Goal: Information Seeking & Learning: Learn about a topic

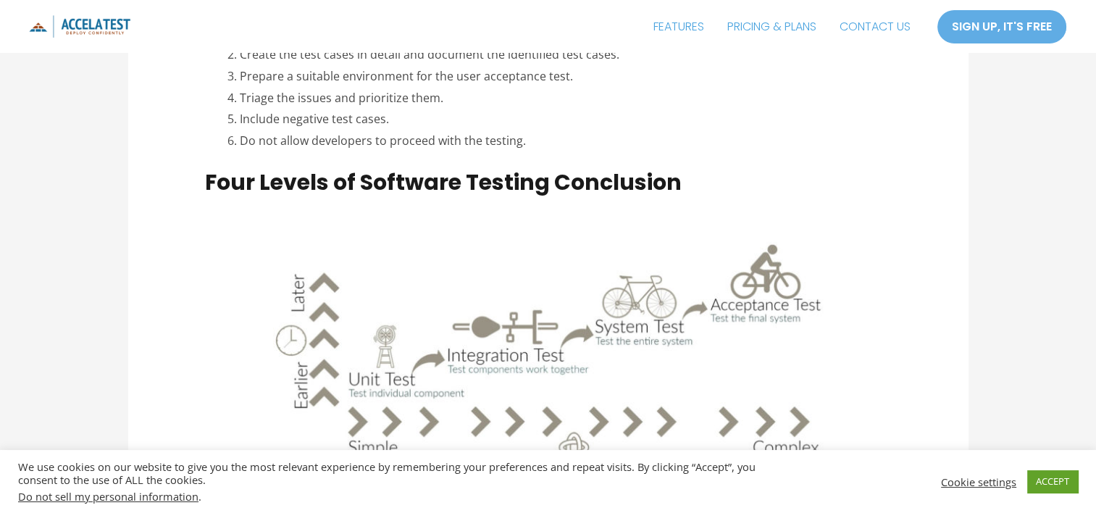
scroll to position [6153, 0]
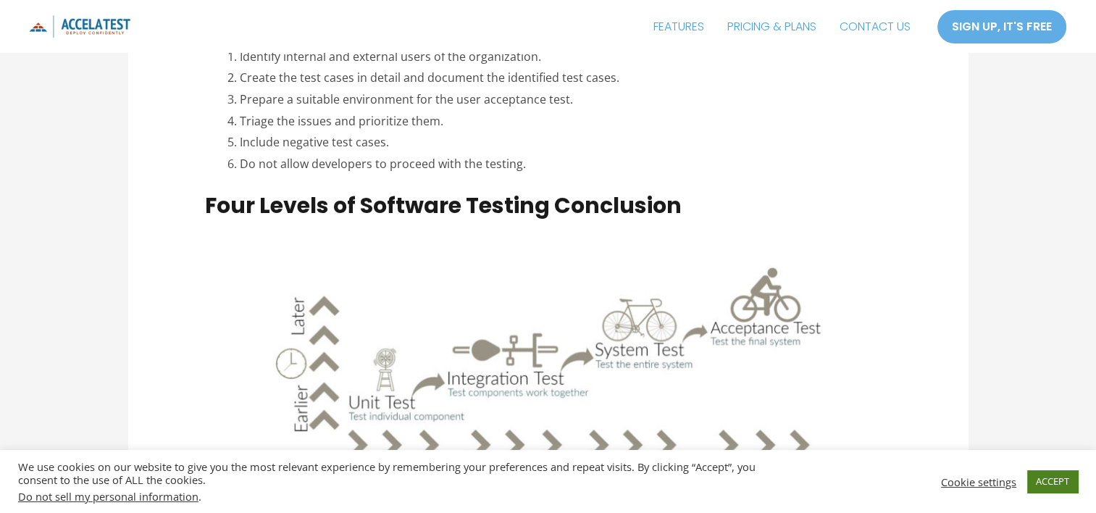
click at [1045, 479] on link "ACCEPT" at bounding box center [1052, 481] width 51 height 22
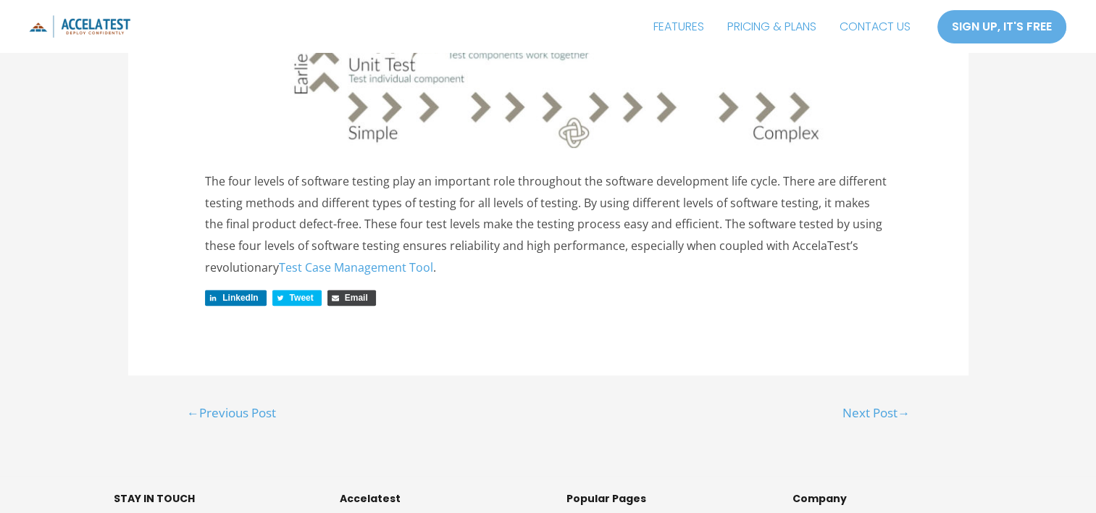
scroll to position [6516, 0]
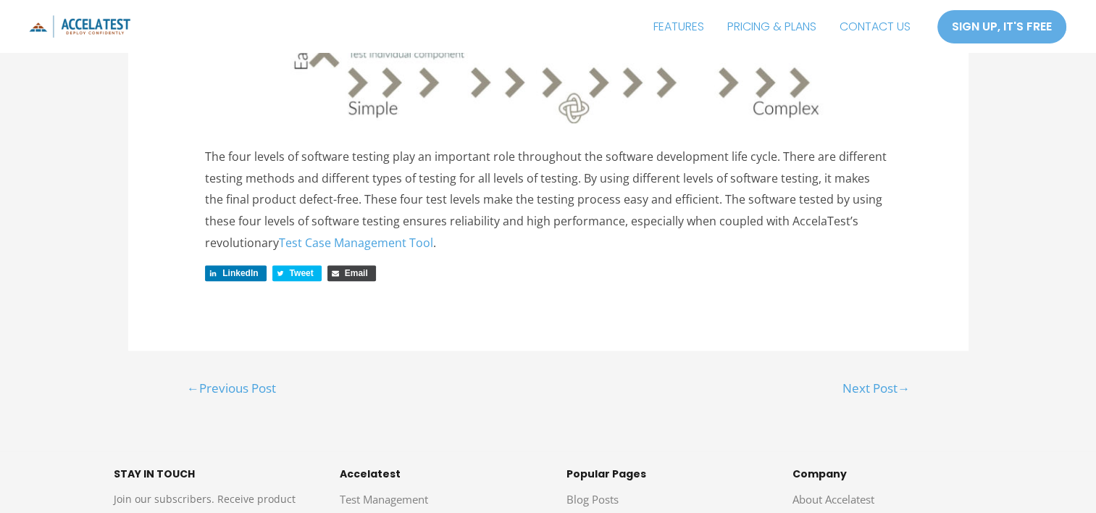
click at [255, 375] on link "← Previous Post" at bounding box center [231, 389] width 126 height 29
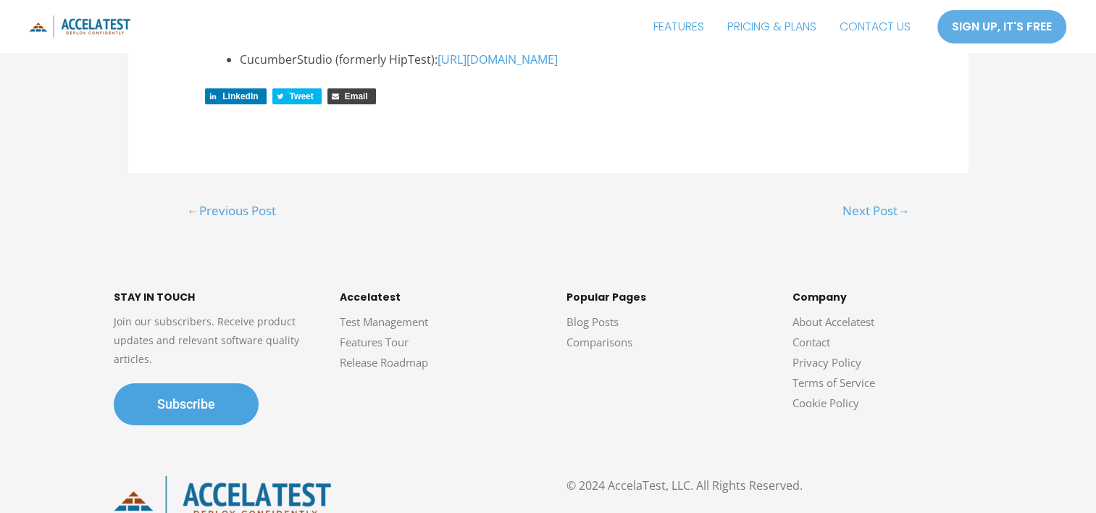
scroll to position [4708, 0]
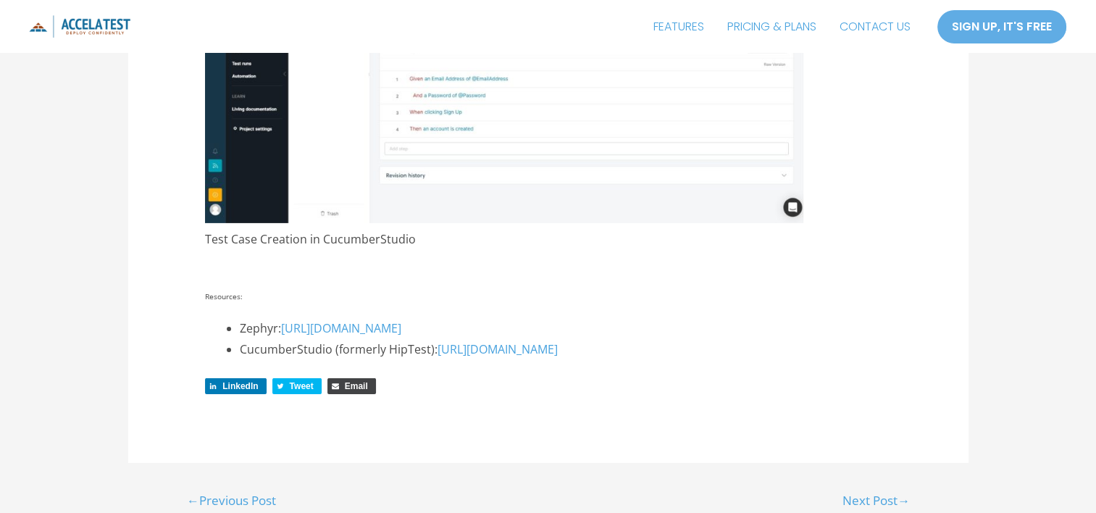
click at [883, 487] on link "Next Post →" at bounding box center [875, 501] width 104 height 29
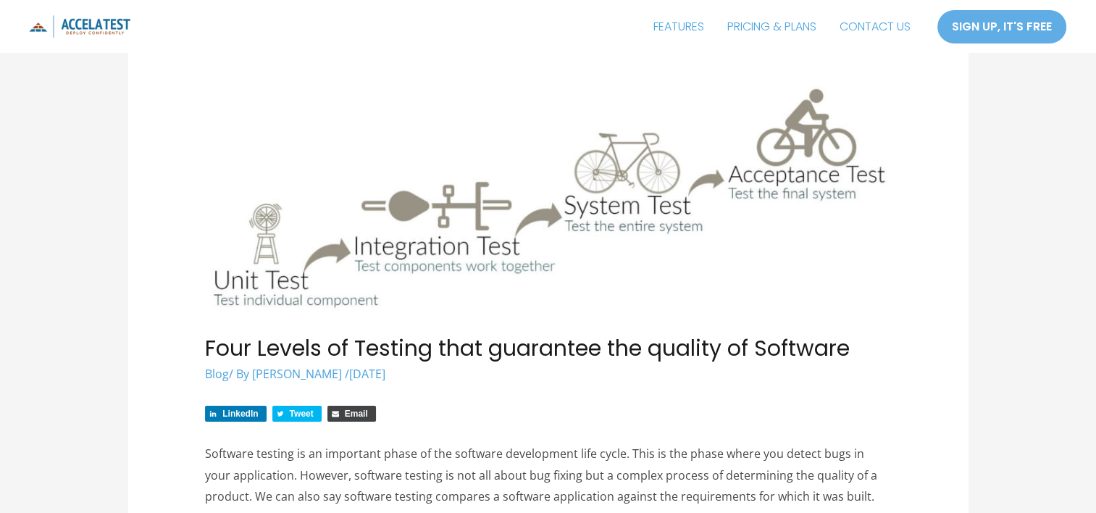
scroll to position [145, 0]
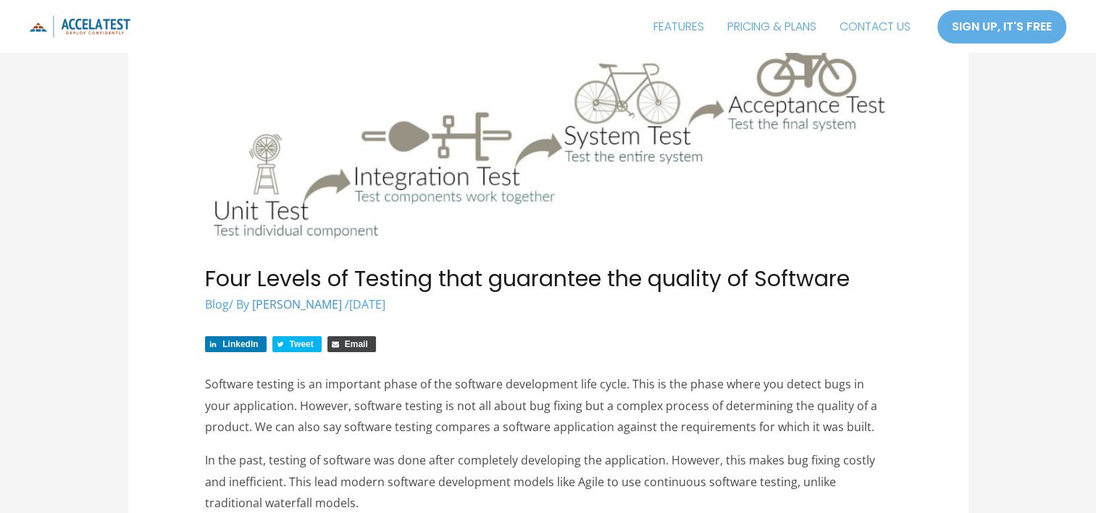
click at [342, 305] on span "[PERSON_NAME]" at bounding box center [297, 304] width 90 height 16
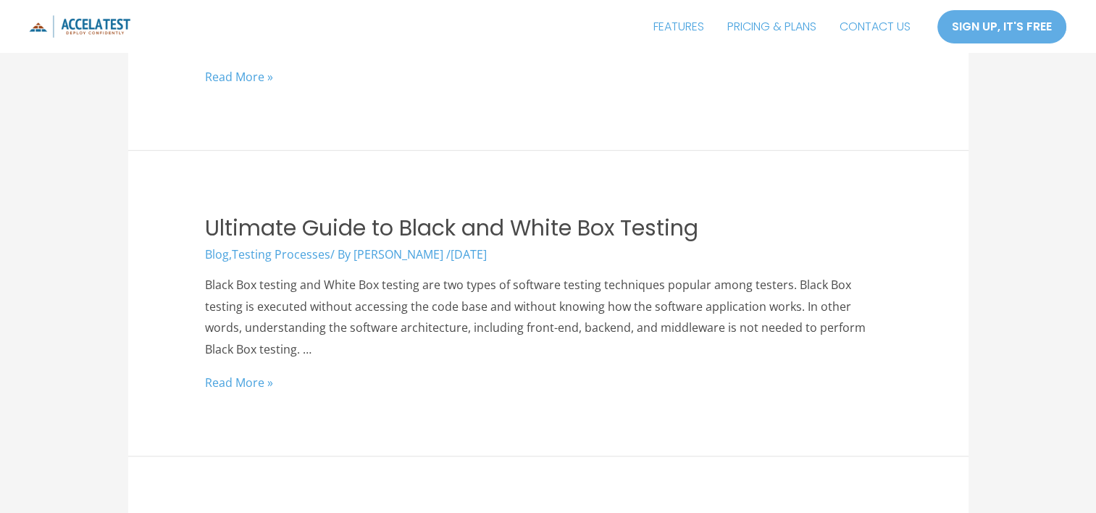
scroll to position [1666, 0]
click at [367, 233] on link "Ultimate Guide to Black and White Box Testing" at bounding box center [451, 227] width 493 height 31
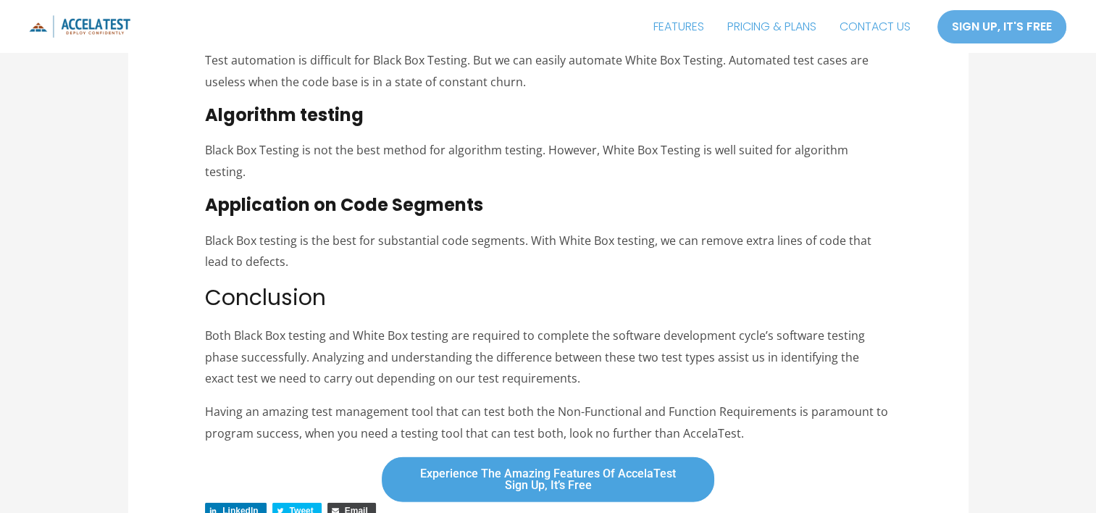
scroll to position [3655, 0]
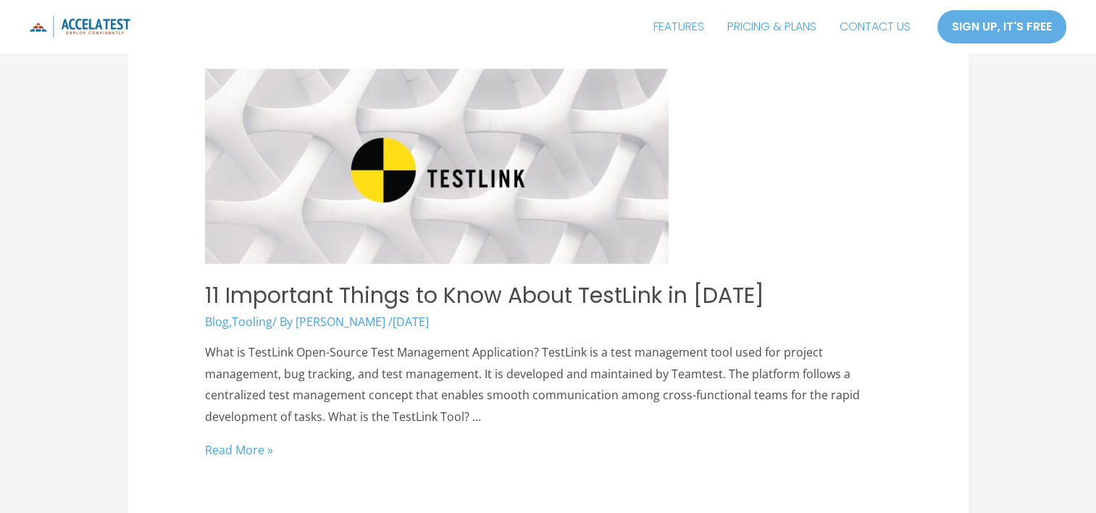
scroll to position [14, 0]
